Goal: Navigation & Orientation: Find specific page/section

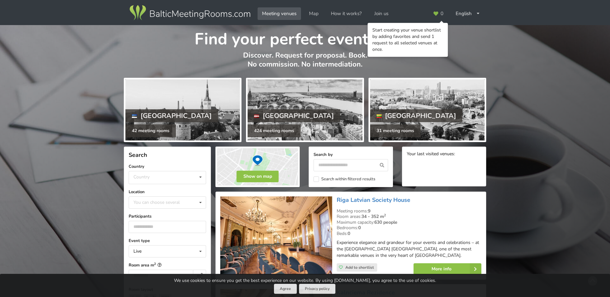
click at [477, 40] on h1 "Find your perfect event space" at bounding box center [305, 37] width 363 height 24
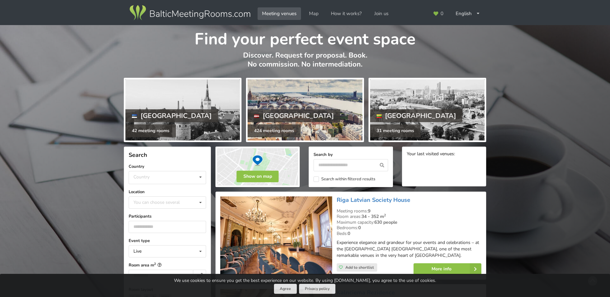
click at [306, 93] on div at bounding box center [305, 109] width 115 height 61
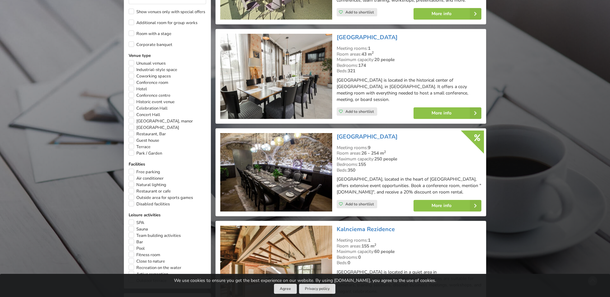
scroll to position [289, 0]
